Goal: Find specific page/section: Find specific page/section

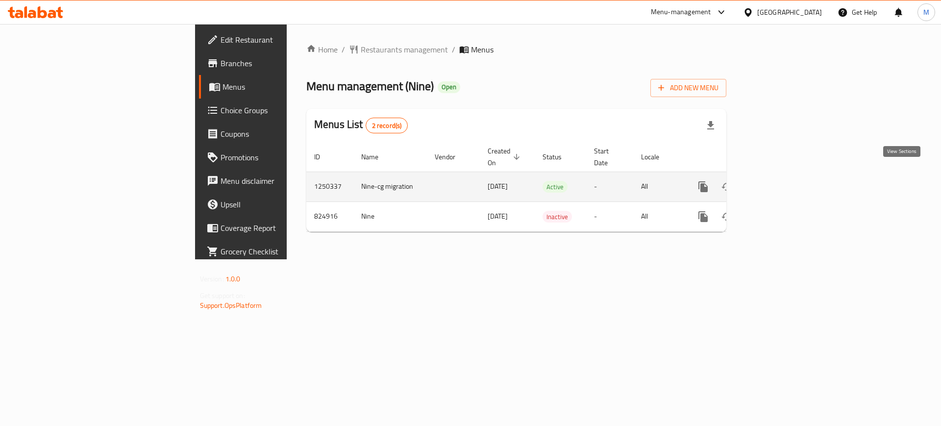
click at [786, 175] on link "enhanced table" at bounding box center [774, 187] width 24 height 24
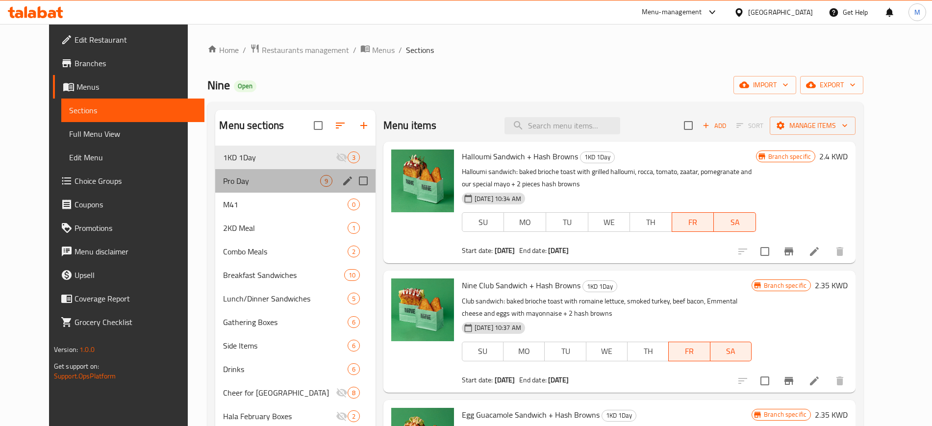
click at [234, 171] on div "Pro Day 9" at bounding box center [295, 181] width 160 height 24
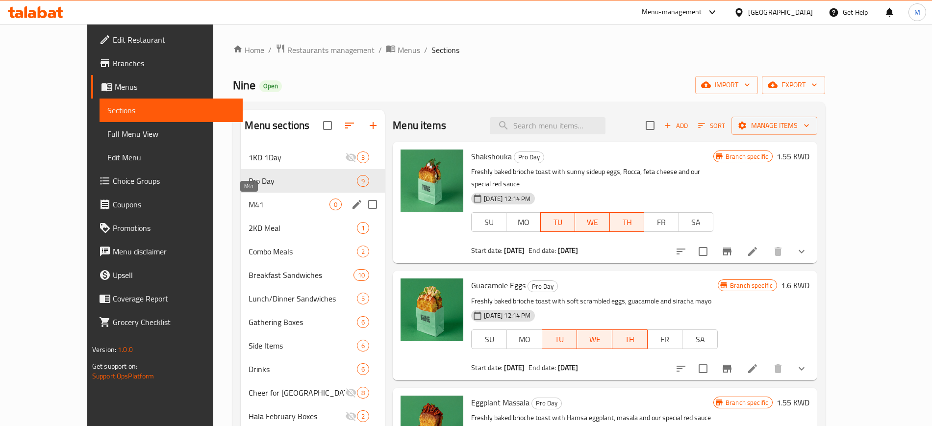
click at [248, 201] on span "M41" at bounding box center [288, 204] width 81 height 12
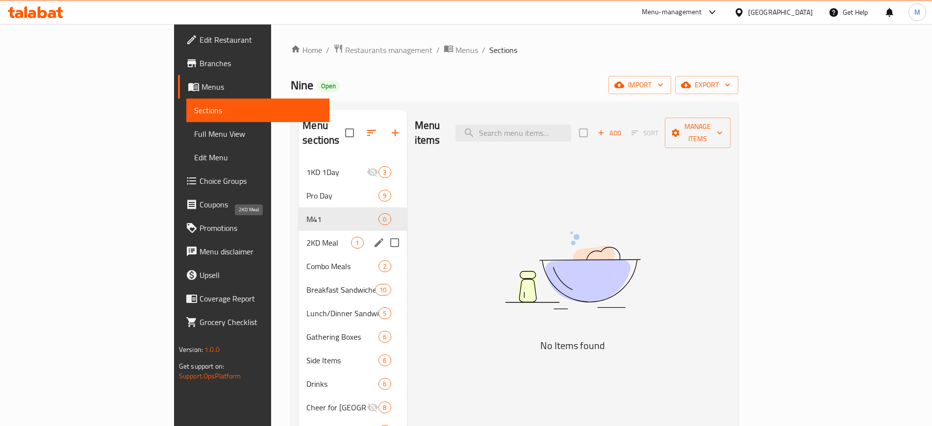
click at [306, 237] on span "2KD Meal" at bounding box center [328, 243] width 45 height 12
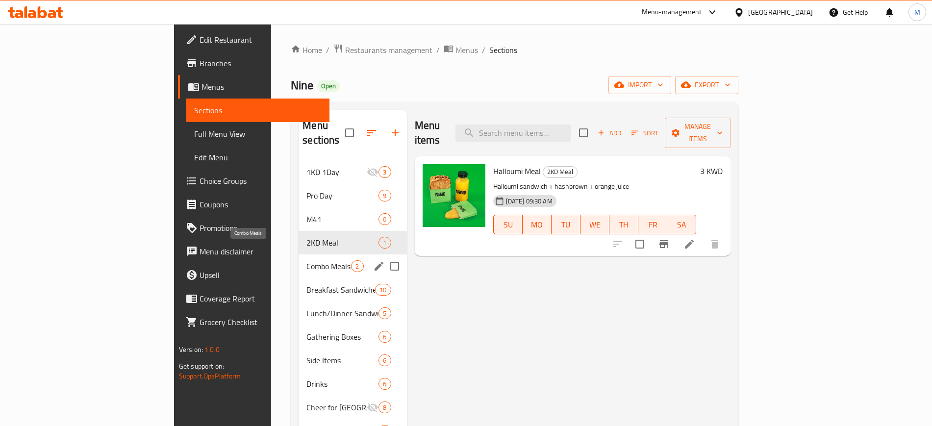
click at [306, 260] on span "Combo Meals" at bounding box center [328, 266] width 45 height 12
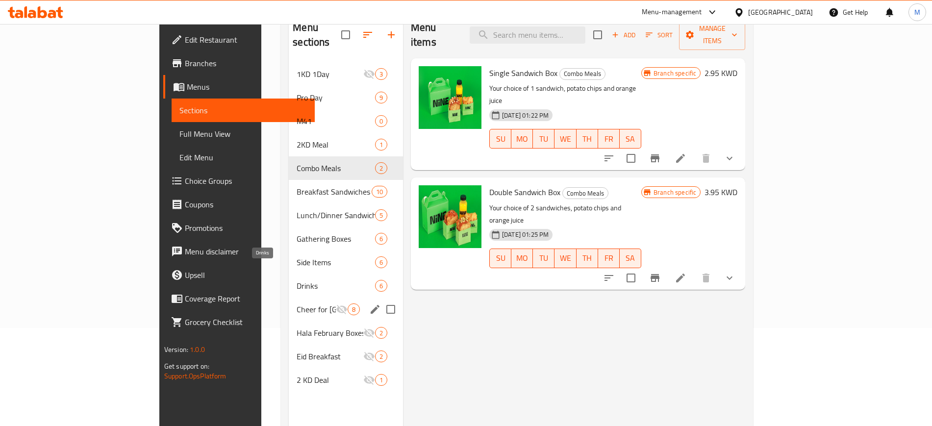
scroll to position [123, 0]
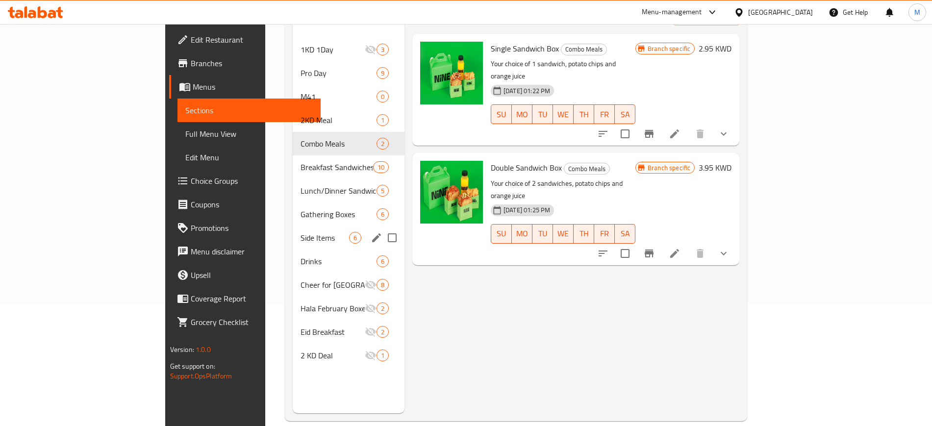
click at [293, 226] on div "Side Items 6" at bounding box center [349, 238] width 112 height 24
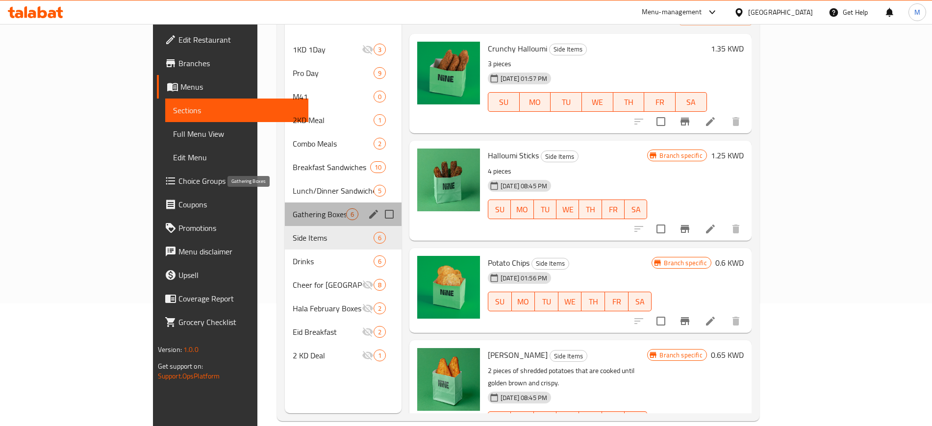
click at [293, 208] on span "Gathering Boxes" at bounding box center [319, 214] width 53 height 12
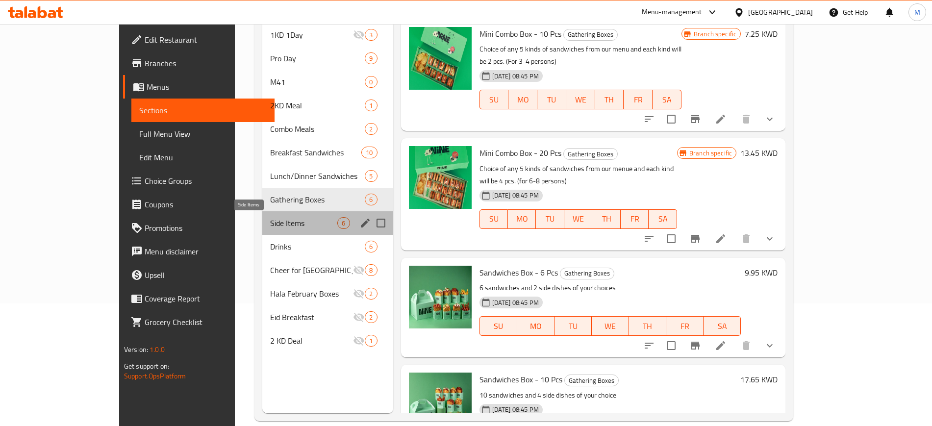
drag, startPoint x: 236, startPoint y: 225, endPoint x: 228, endPoint y: 241, distance: 17.8
click at [270, 225] on span "Side Items" at bounding box center [304, 223] width 68 height 12
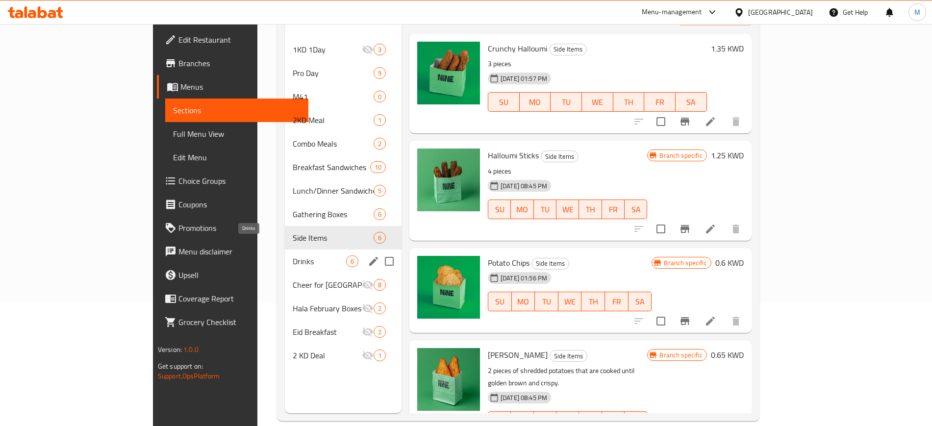
click at [293, 255] on span "Drinks" at bounding box center [319, 261] width 53 height 12
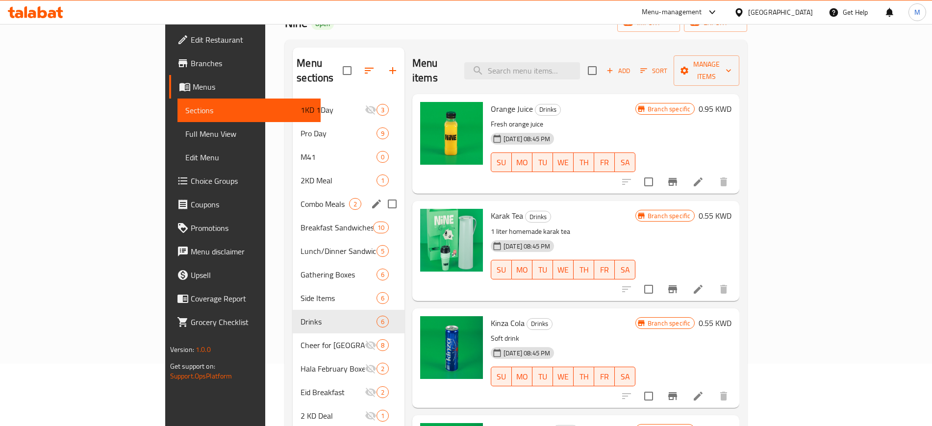
scroll to position [61, 0]
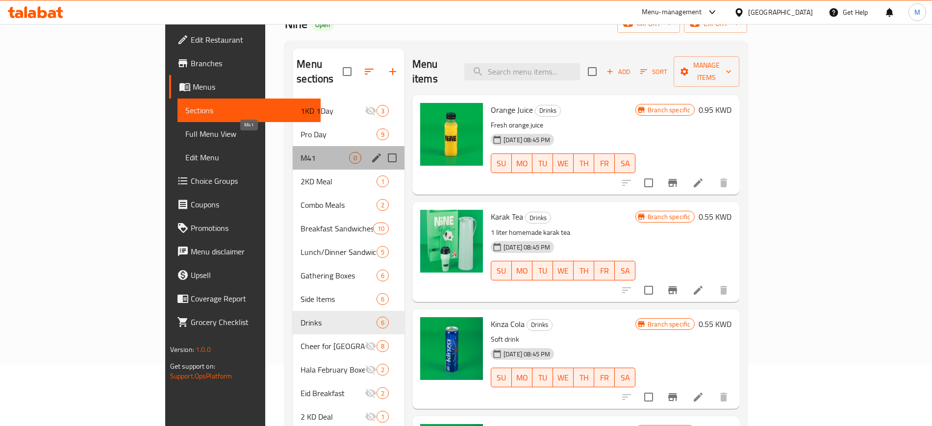
click at [300, 152] on span "M41" at bounding box center [324, 158] width 49 height 12
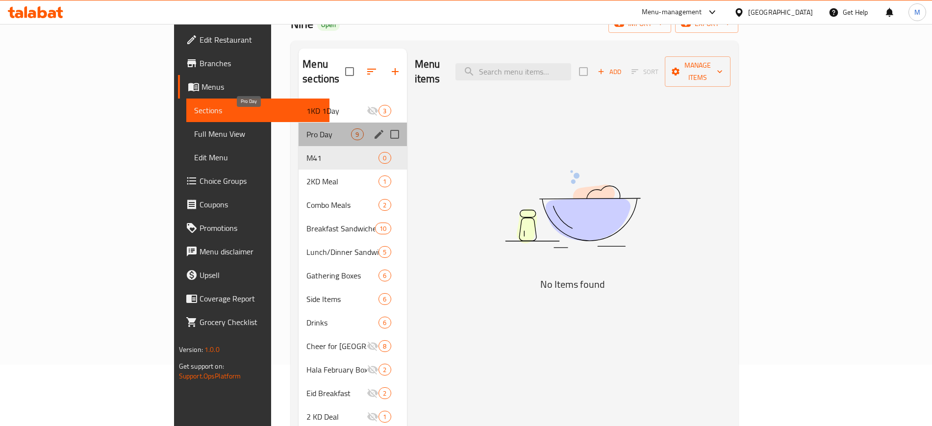
click at [306, 128] on span "Pro Day" at bounding box center [328, 134] width 45 height 12
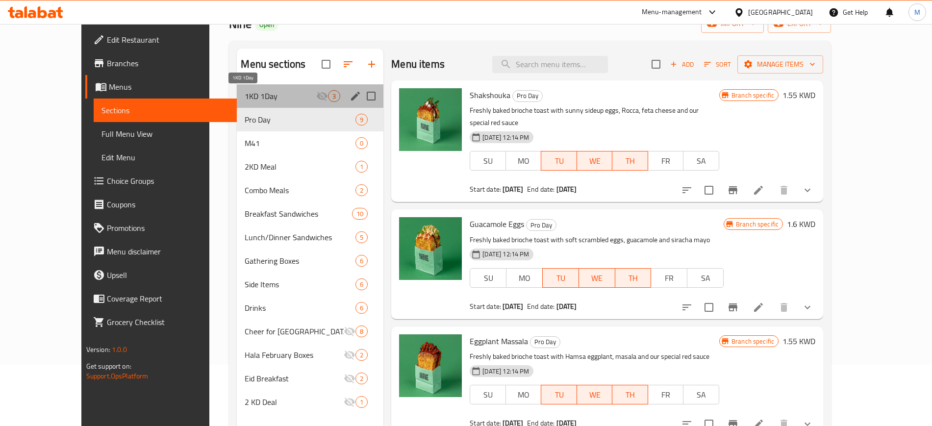
click at [250, 101] on span "1KD 1Day" at bounding box center [281, 96] width 72 height 12
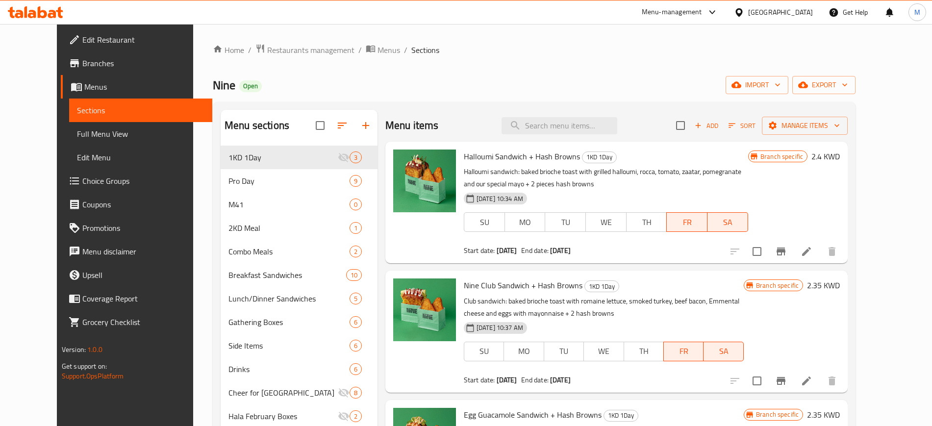
click at [280, 80] on div "Nine Open import export" at bounding box center [534, 85] width 643 height 18
click at [280, 81] on div "Nine Open import export" at bounding box center [534, 85] width 643 height 18
click at [271, 74] on div "Home / Restaurants management / Menus / Sections Nine Open import export Menu s…" at bounding box center [534, 294] width 643 height 500
click at [576, 62] on div "Home / Restaurants management / Menus / Sections Nine Open import export Menu s…" at bounding box center [534, 294] width 643 height 500
